Goal: Task Accomplishment & Management: Use online tool/utility

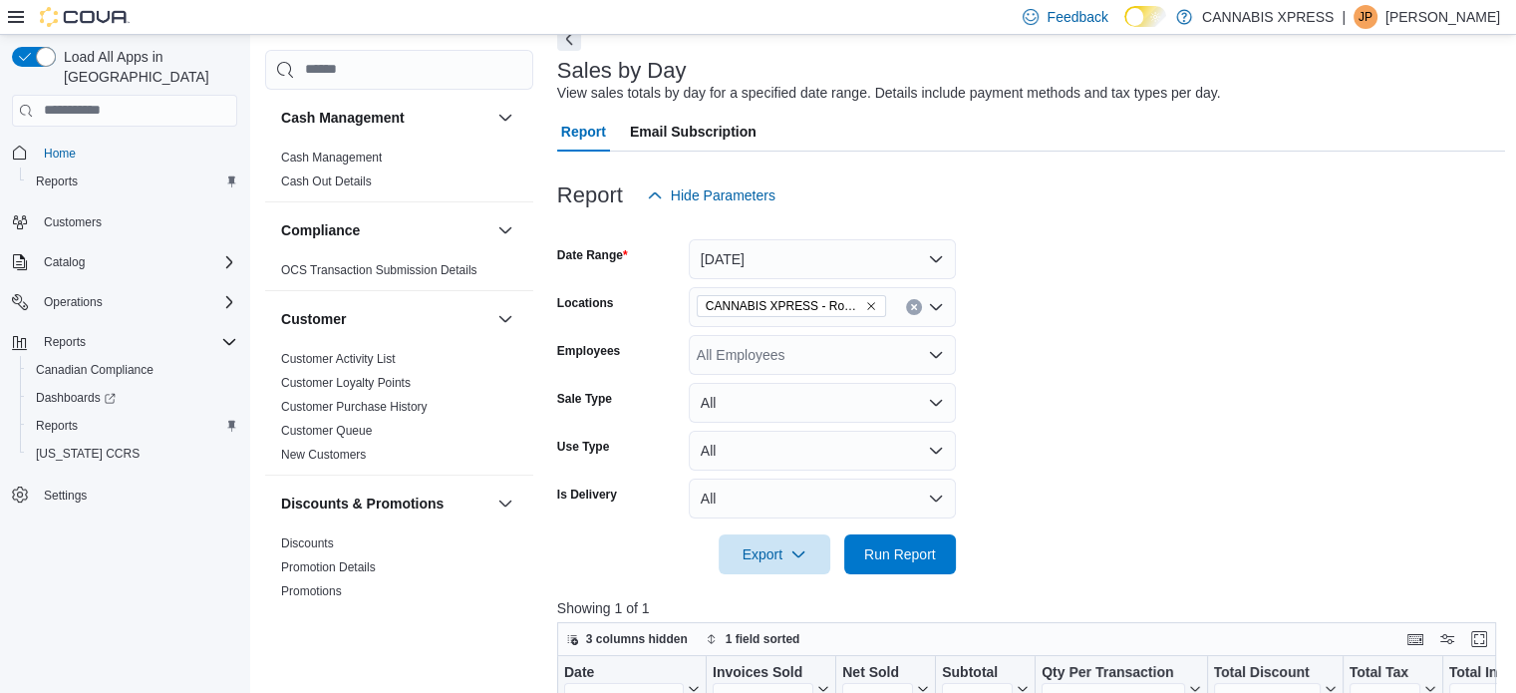
scroll to position [299, 0]
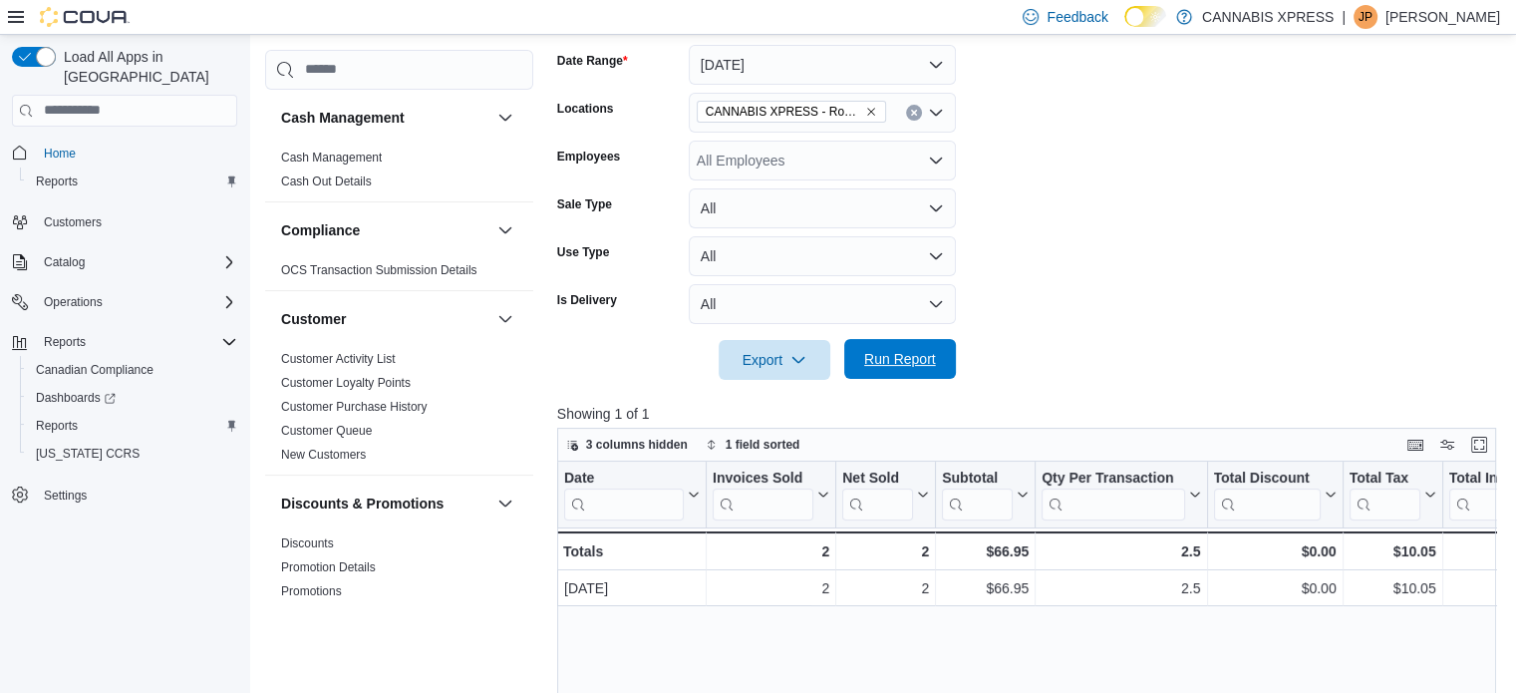
click at [941, 362] on span "Run Report" at bounding box center [900, 359] width 88 height 40
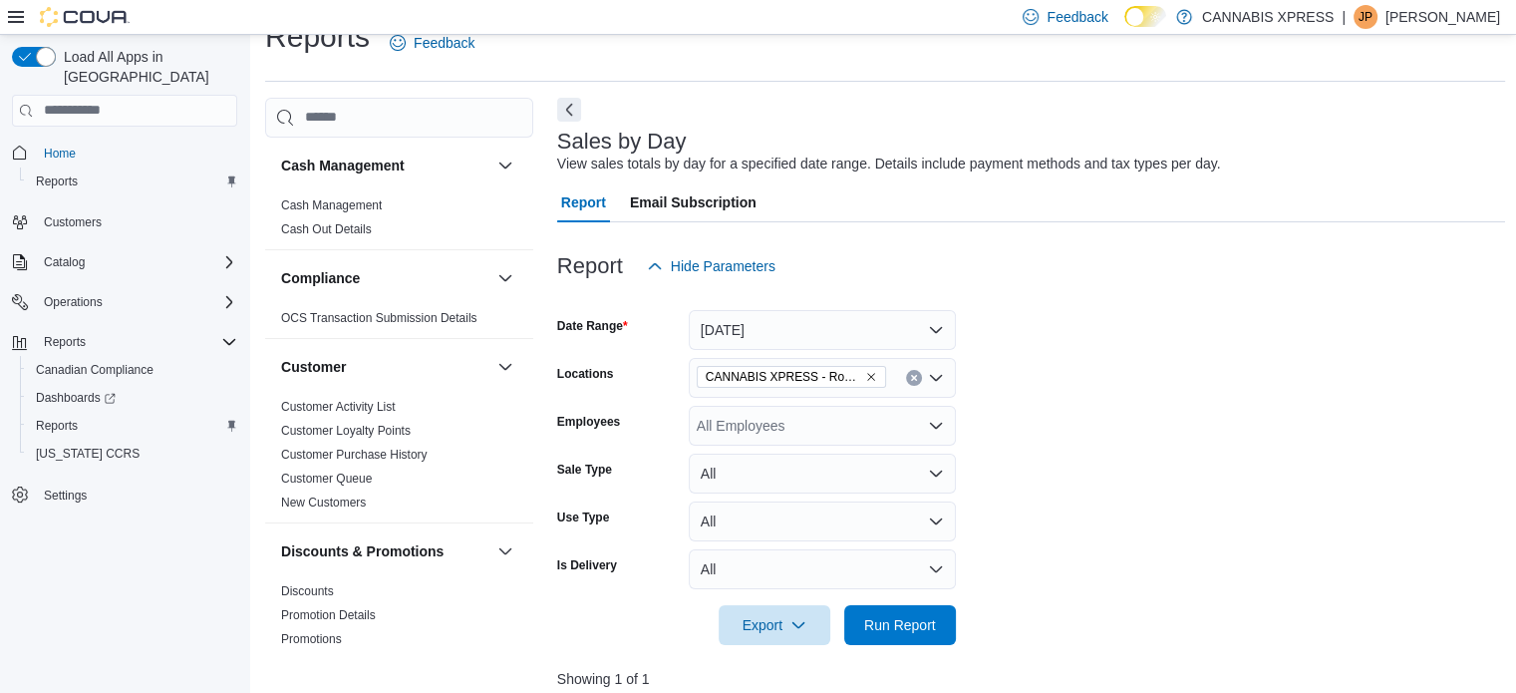
scroll to position [0, 0]
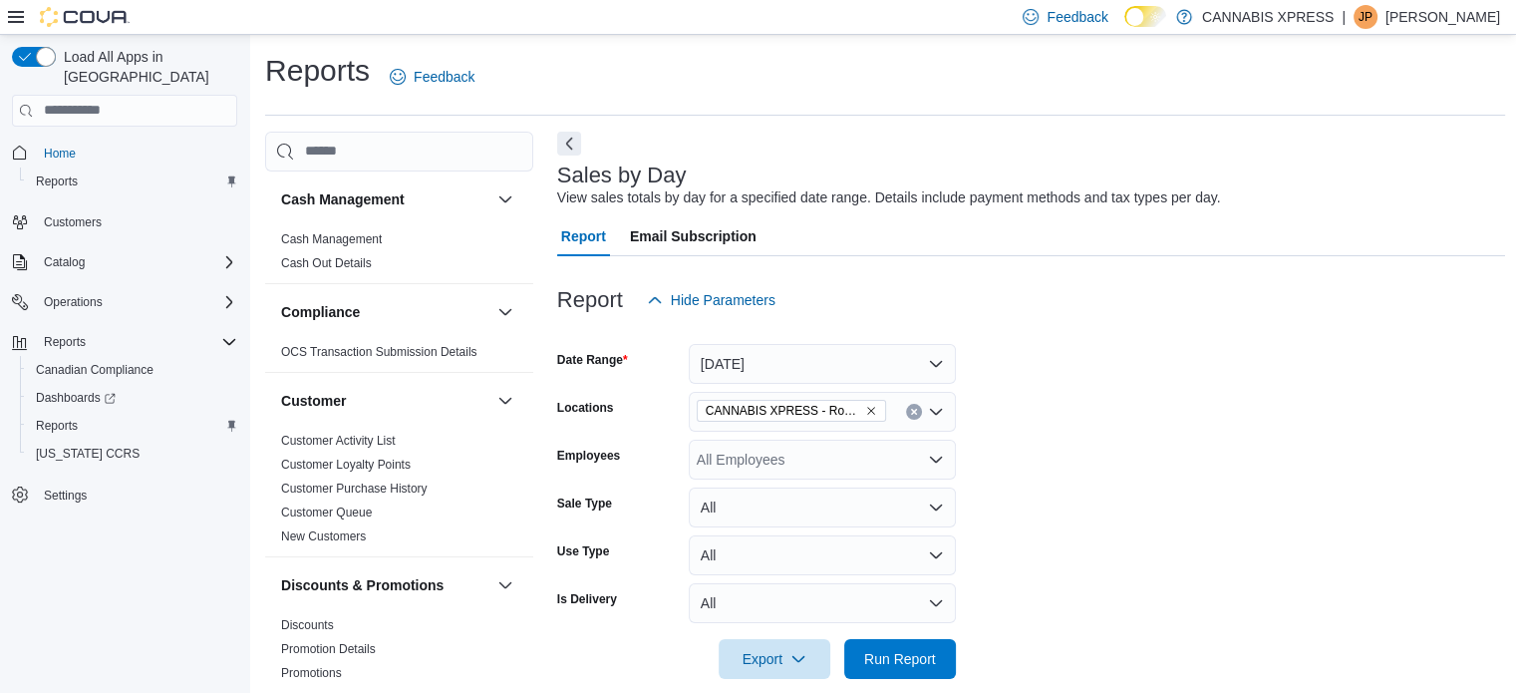
click at [519, 94] on div "Reports Feedback" at bounding box center [885, 77] width 1240 height 52
click at [630, 143] on div "Sales by Day View sales totals by day for a specified date range. Details inclu…" at bounding box center [1031, 707] width 949 height 1150
click at [639, 152] on div "Sales by Day View sales totals by day for a specified date range. Details inclu…" at bounding box center [1031, 707] width 949 height 1150
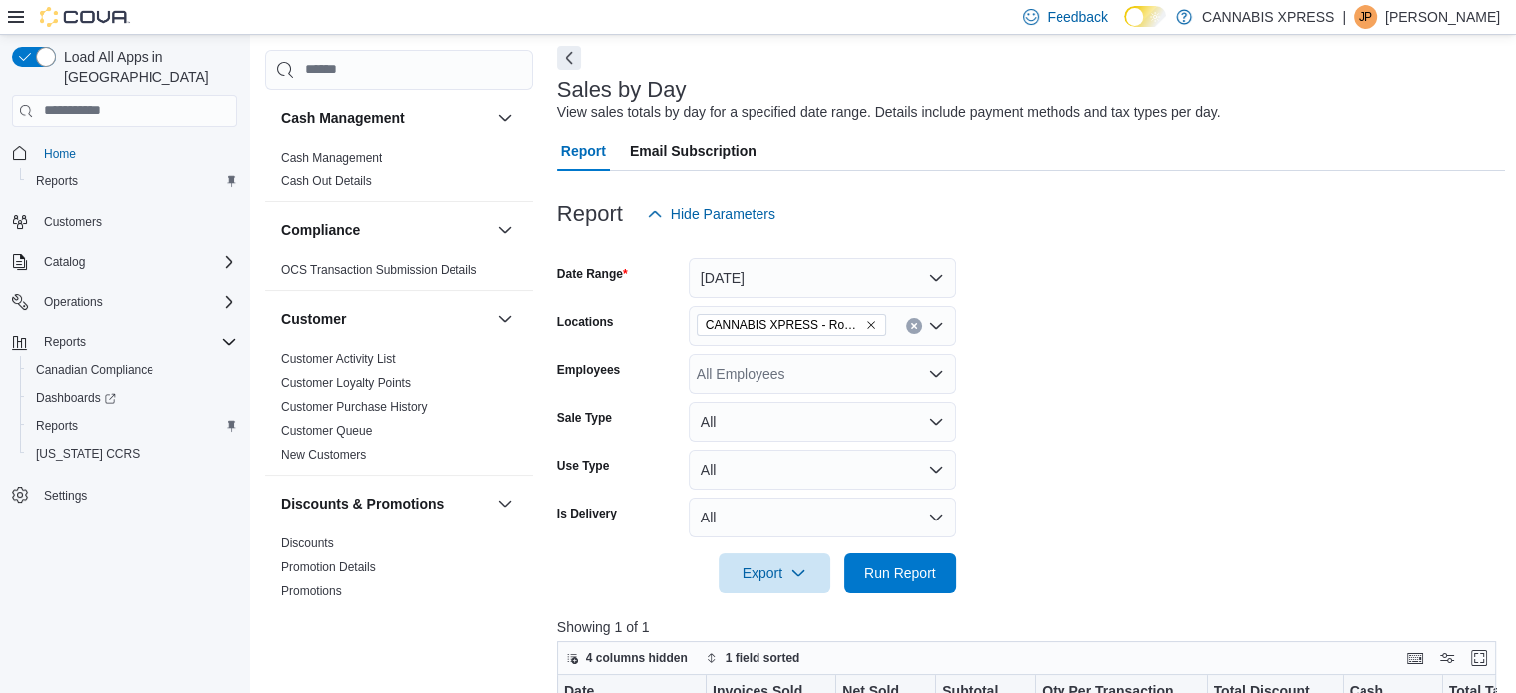
scroll to position [299, 0]
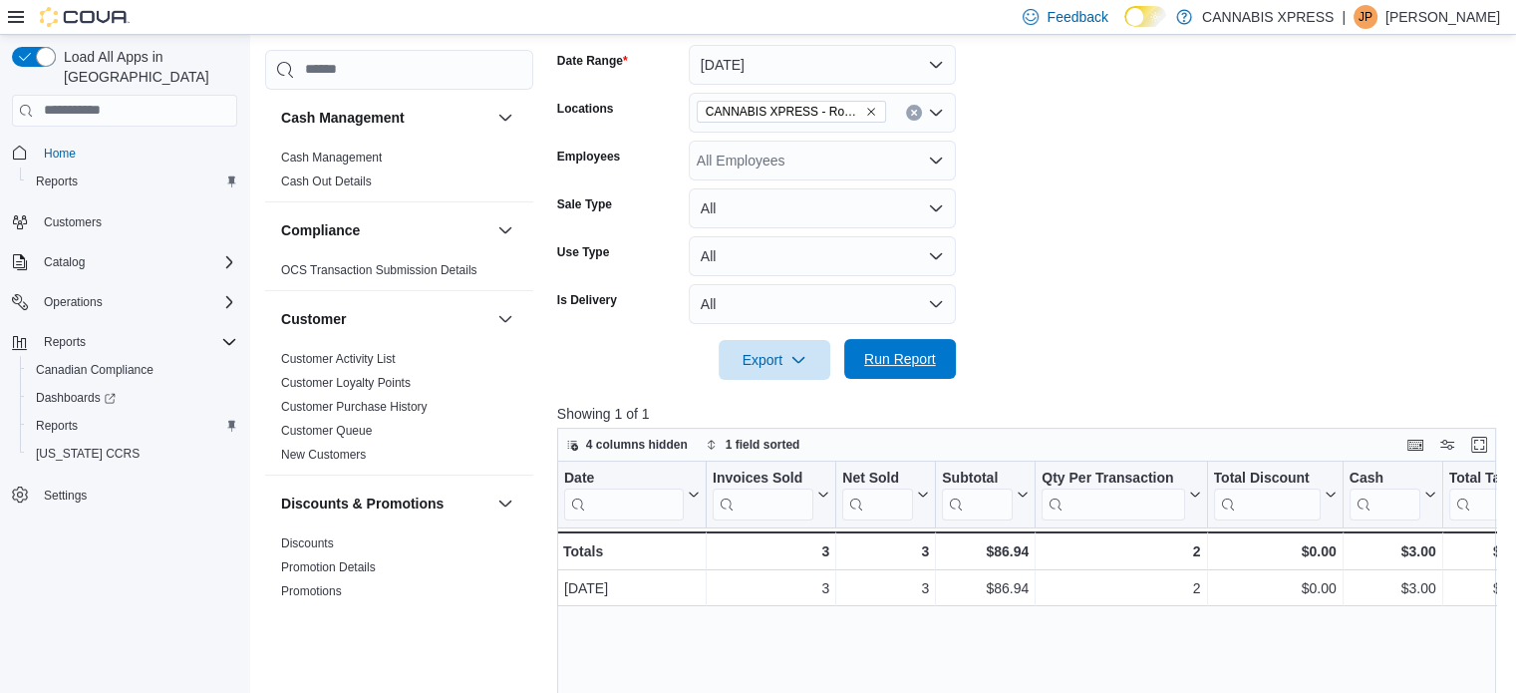
click at [924, 360] on span "Run Report" at bounding box center [900, 359] width 72 height 20
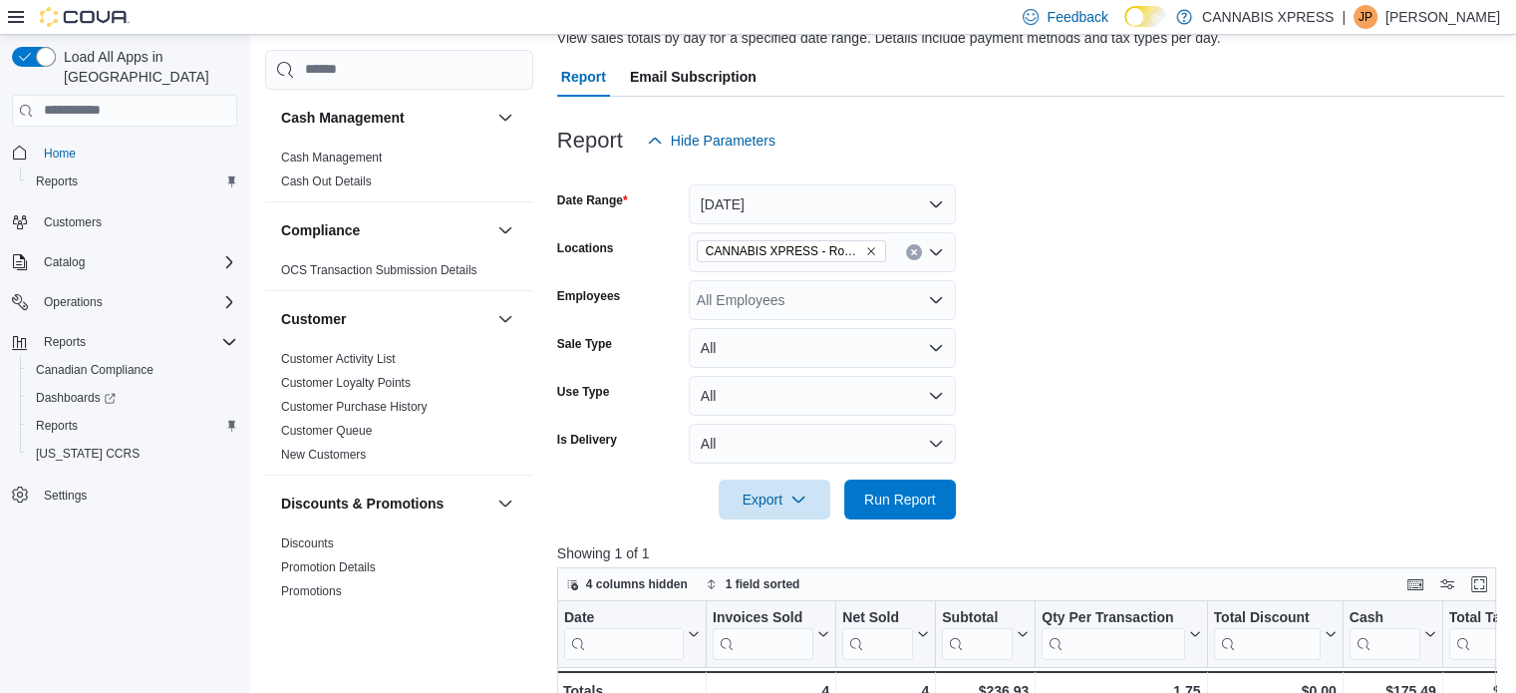
scroll to position [0, 0]
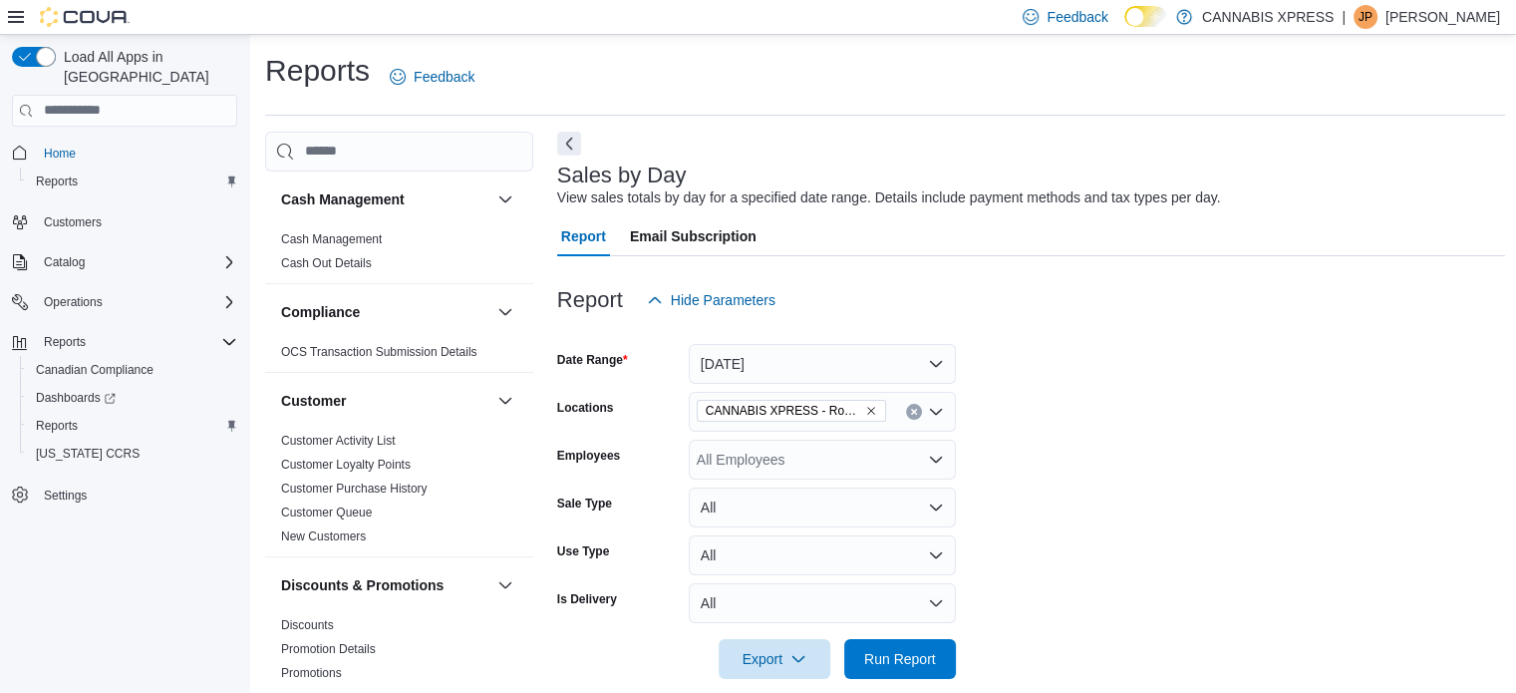
click at [623, 86] on div "Reports Feedback" at bounding box center [885, 77] width 1240 height 52
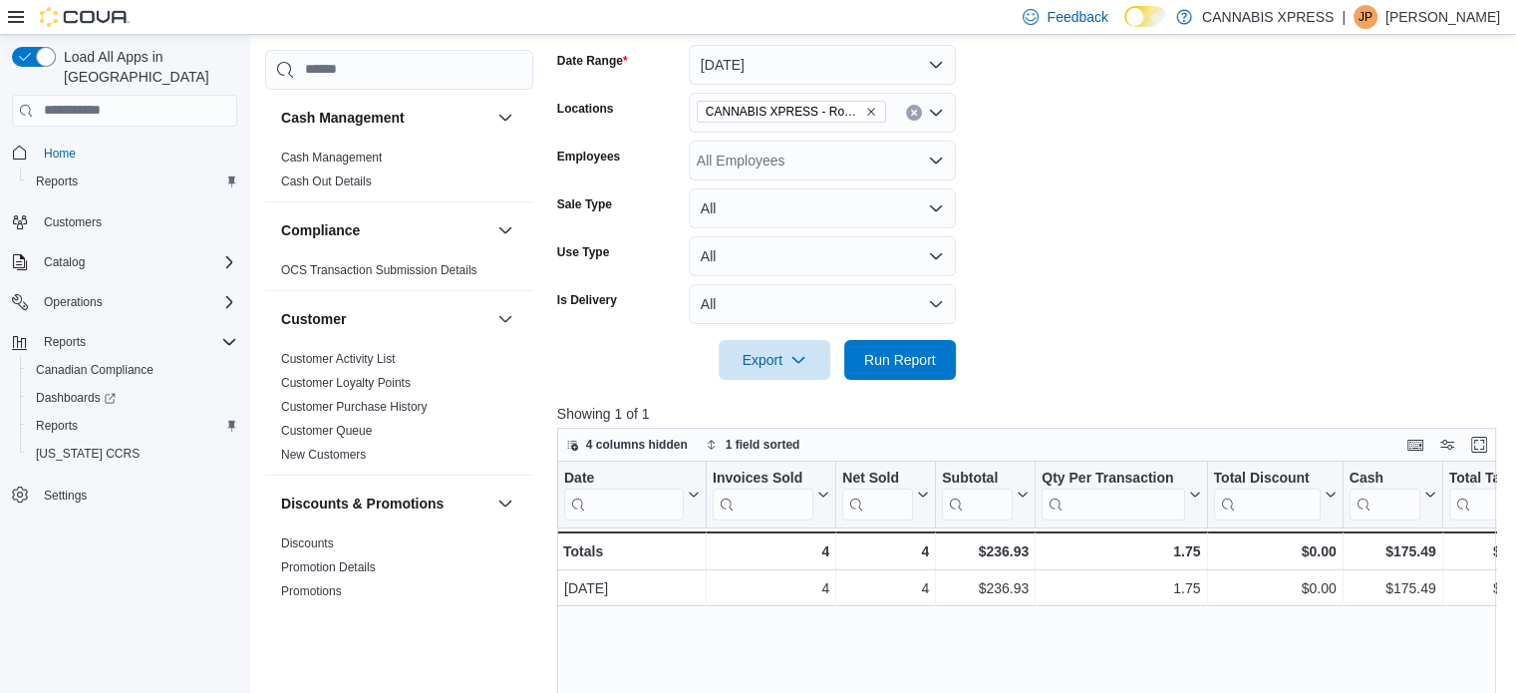
scroll to position [399, 0]
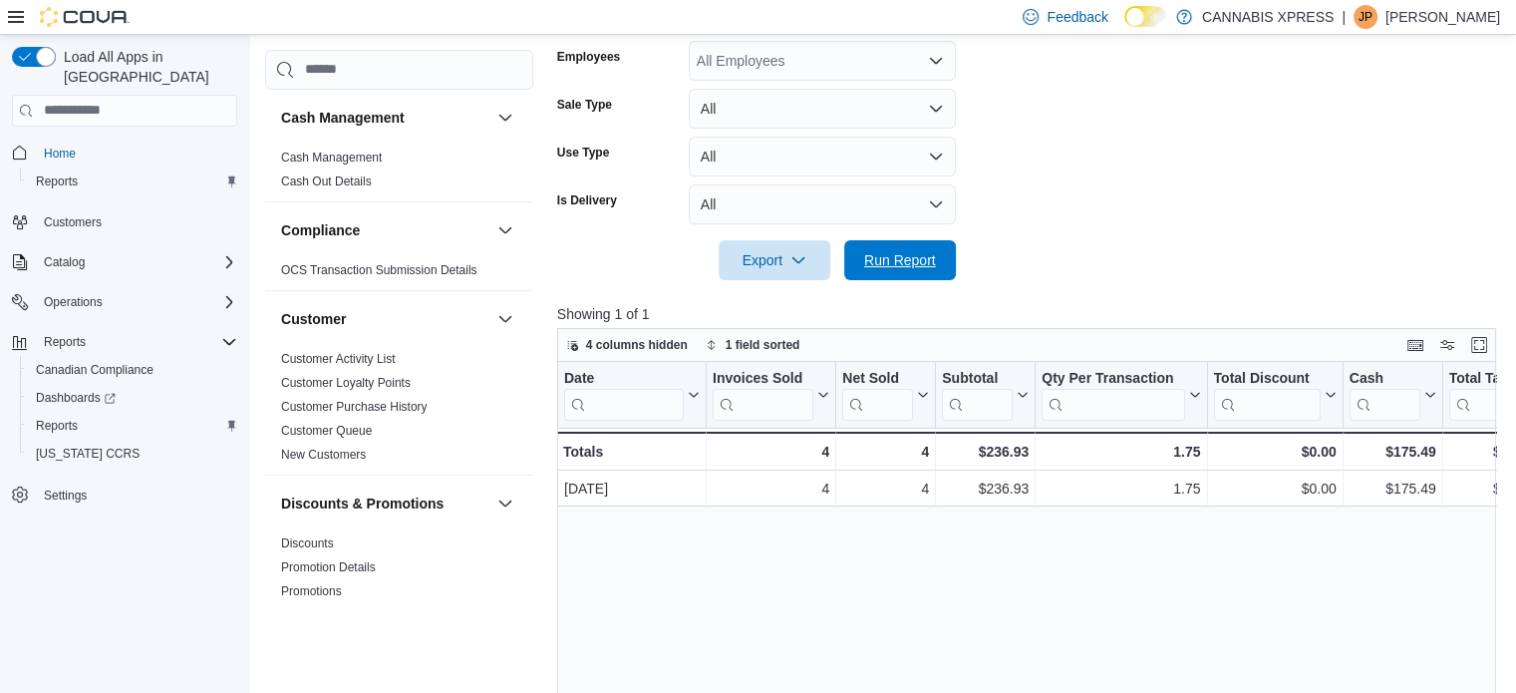
drag, startPoint x: 890, startPoint y: 269, endPoint x: 979, endPoint y: 317, distance: 100.8
click at [891, 269] on span "Run Report" at bounding box center [900, 260] width 88 height 40
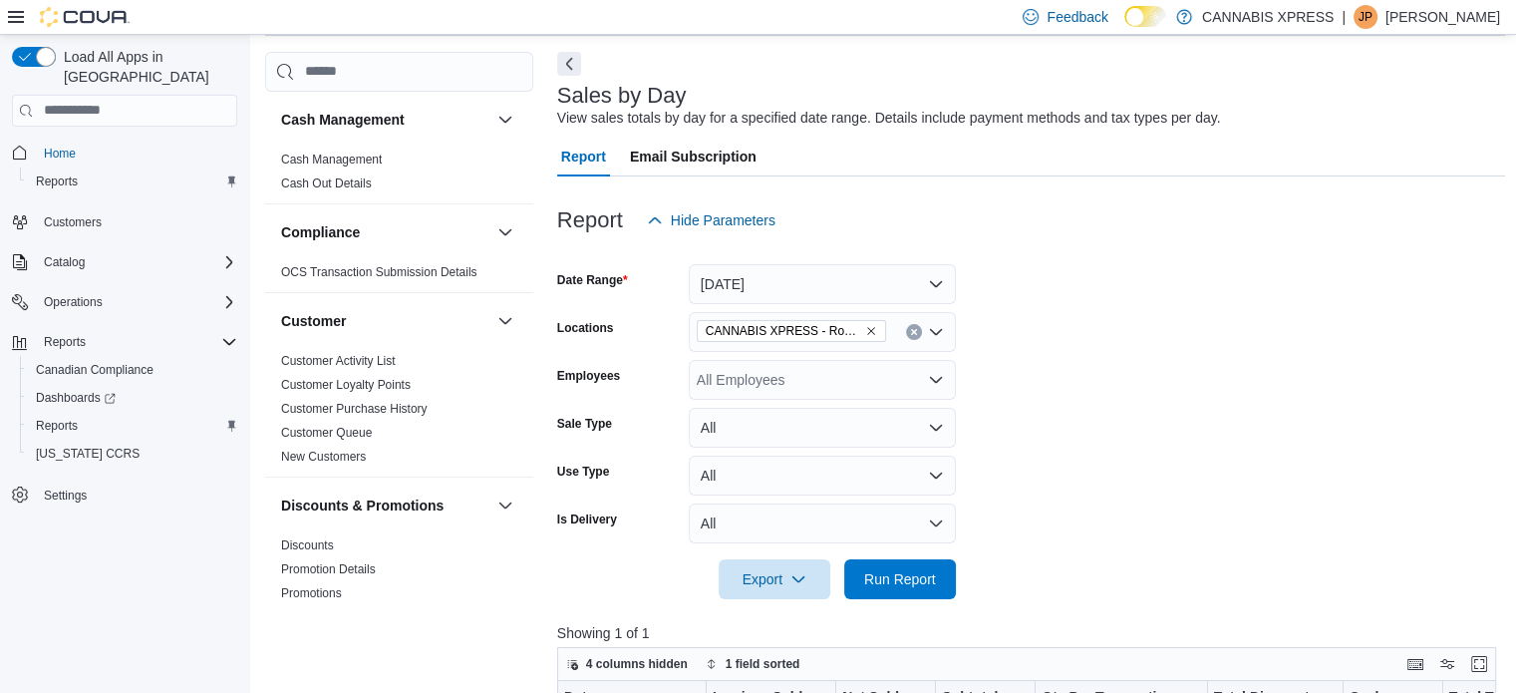
scroll to position [199, 0]
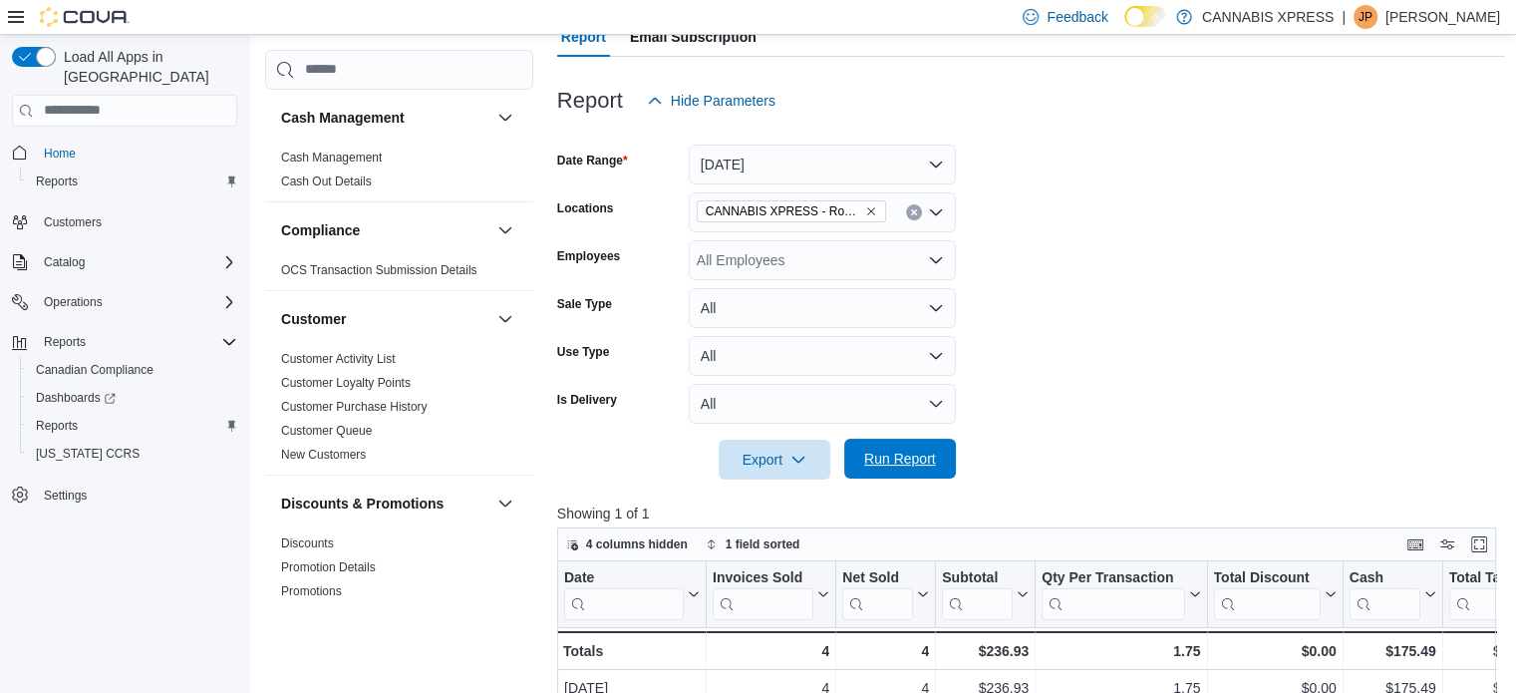
click at [923, 463] on span "Run Report" at bounding box center [900, 459] width 72 height 20
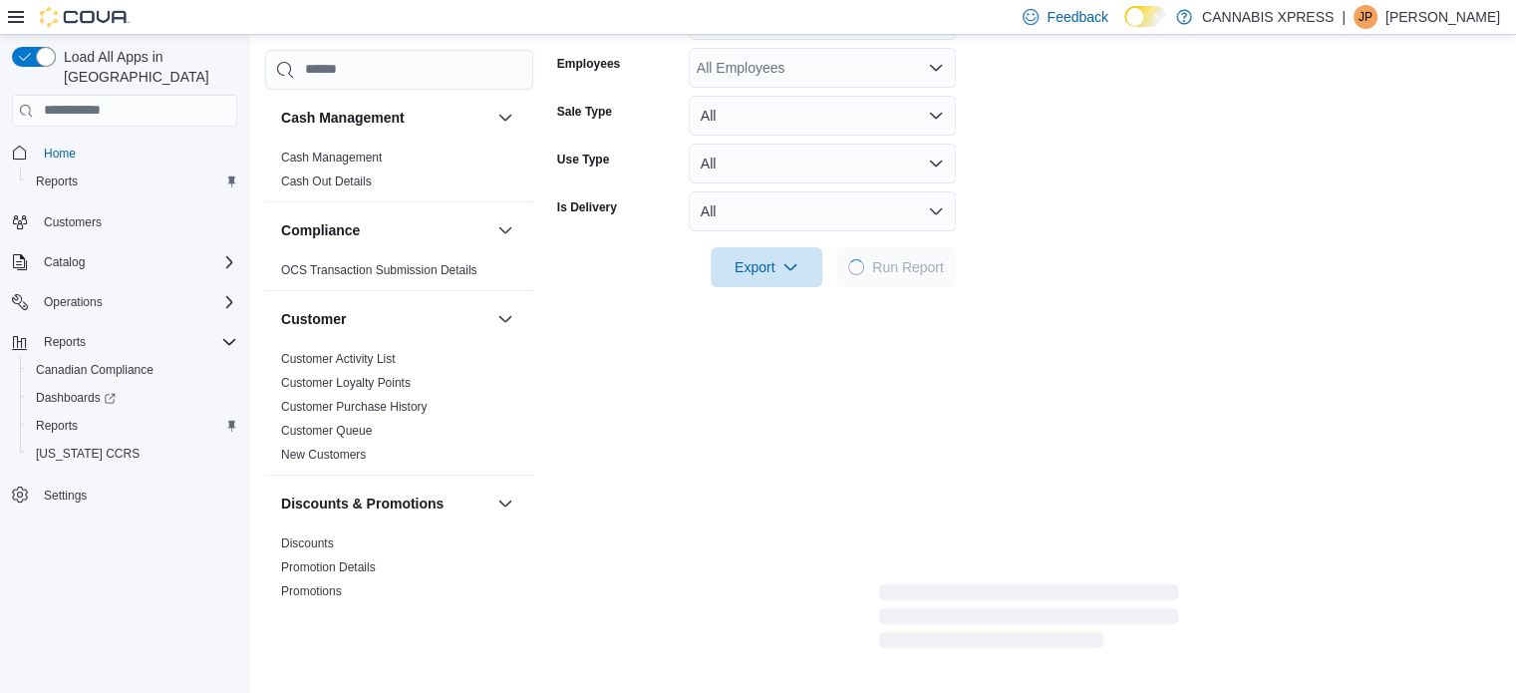
scroll to position [399, 0]
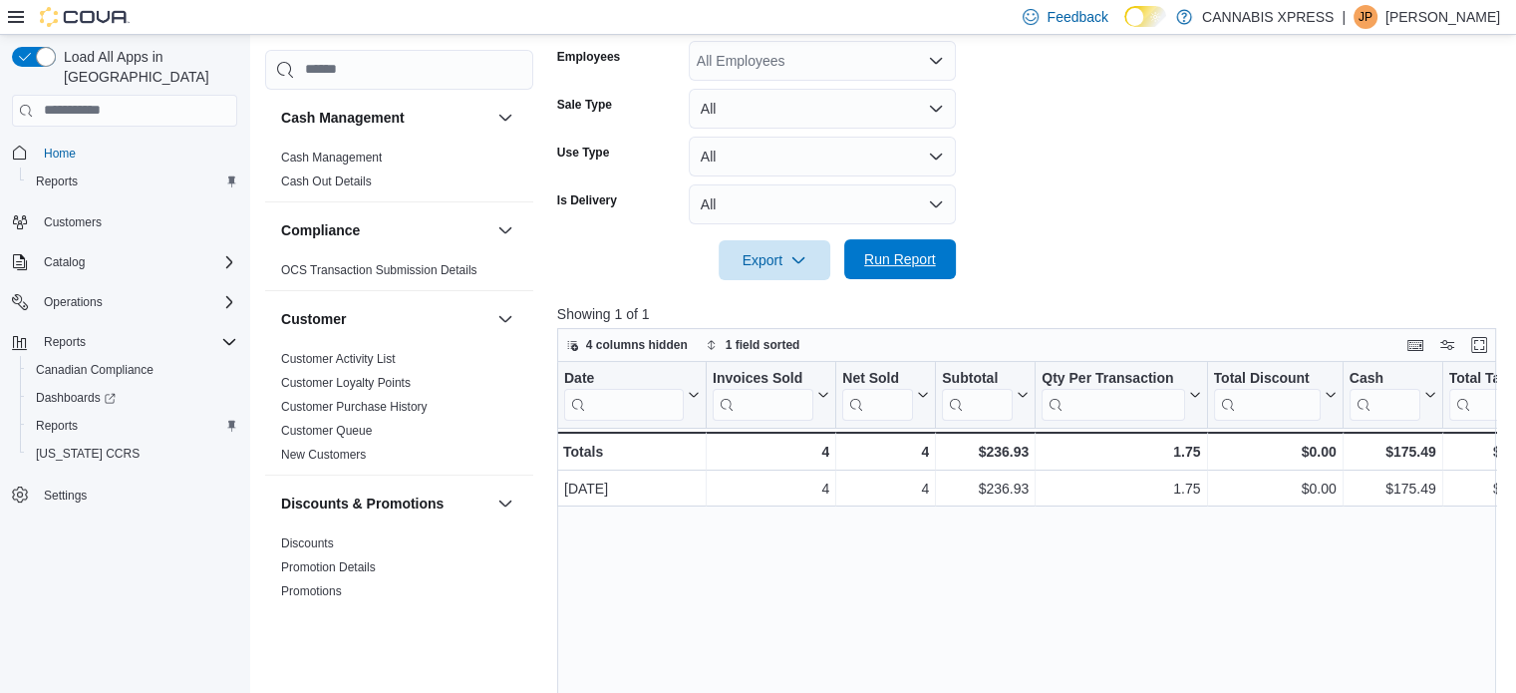
click at [889, 260] on span "Run Report" at bounding box center [900, 259] width 72 height 20
click at [1039, 276] on form "Date Range [DATE] Locations CANNABIS XPRESS - [GEOGRAPHIC_DATA] - ([GEOGRAPHIC_…" at bounding box center [1031, 100] width 949 height 359
click at [1043, 382] on div at bounding box center [1035, 395] width 16 height 66
click at [905, 262] on span "Run Report" at bounding box center [900, 259] width 72 height 20
drag, startPoint x: 889, startPoint y: 255, endPoint x: 908, endPoint y: 277, distance: 29.0
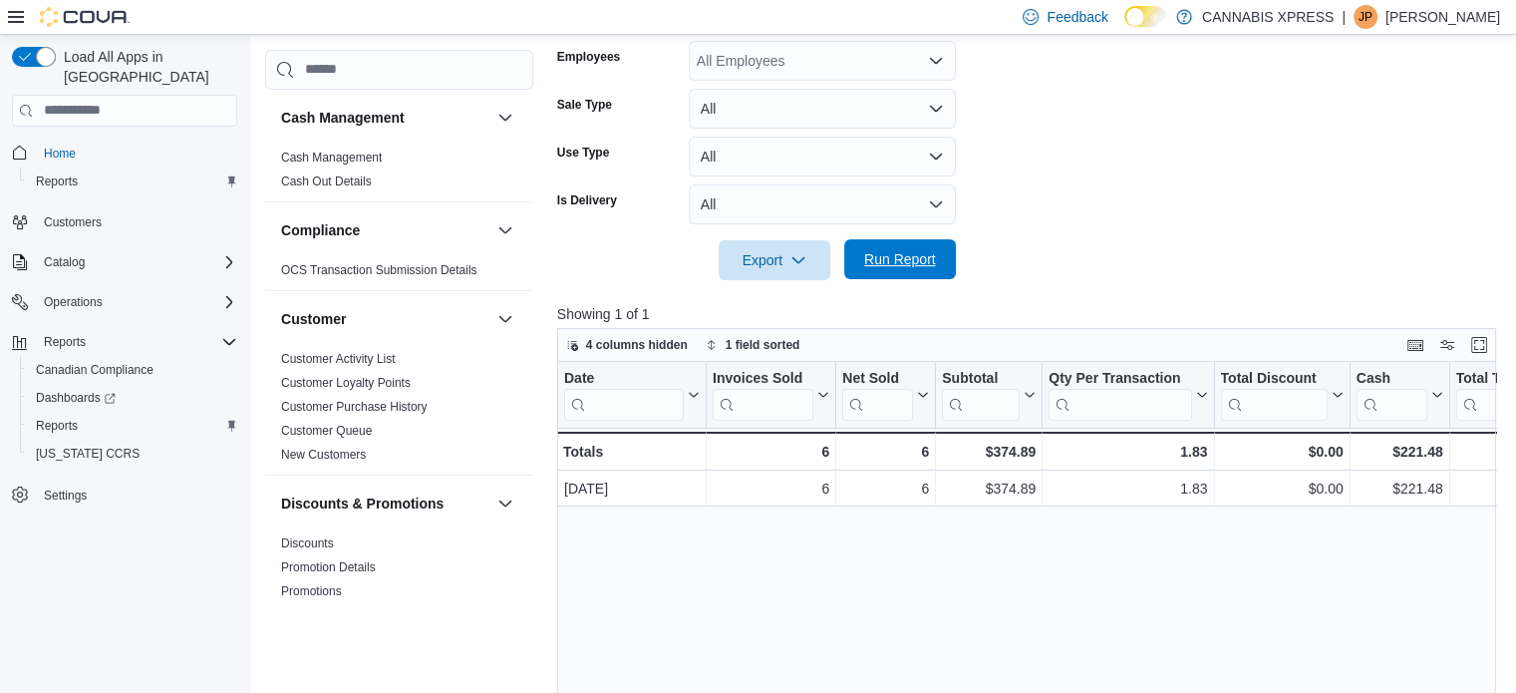
click at [886, 255] on span "Run Report" at bounding box center [900, 259] width 72 height 20
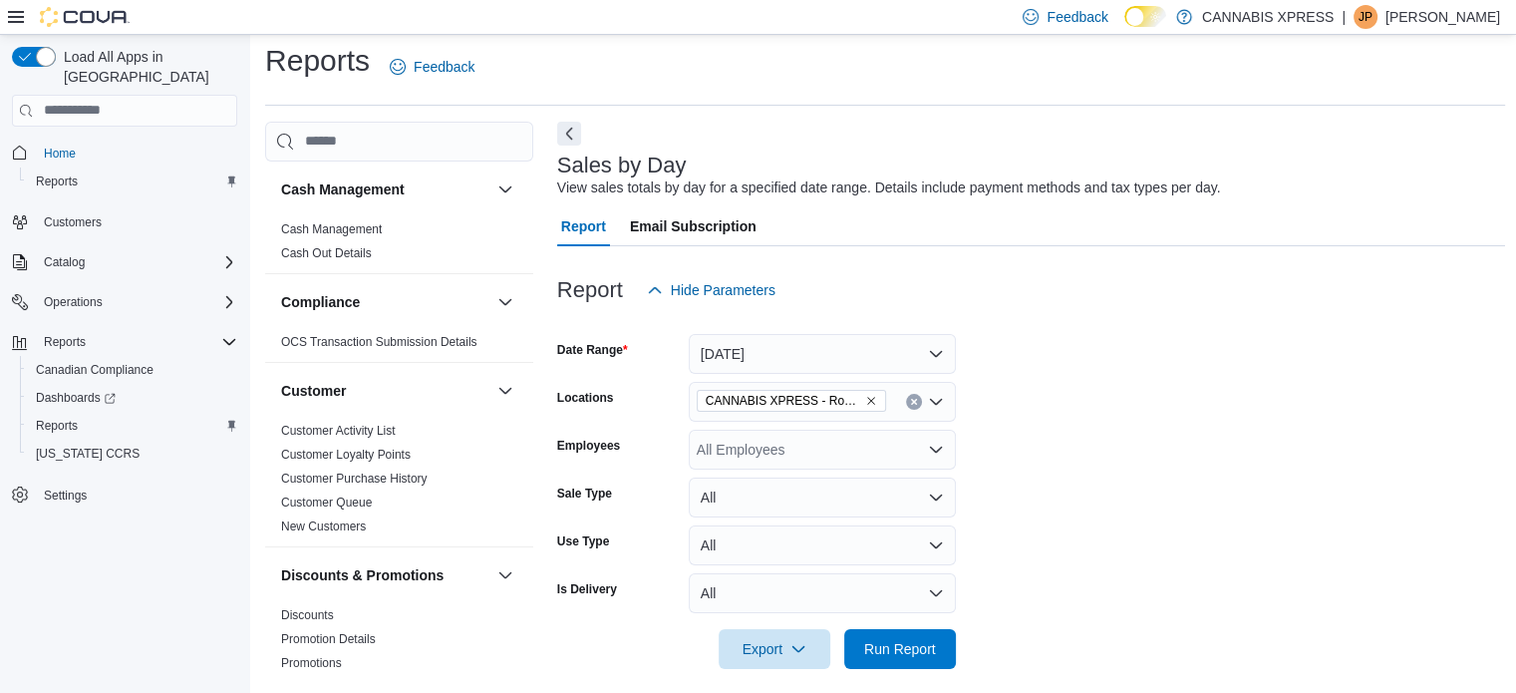
scroll to position [0, 0]
